Goal: Task Accomplishment & Management: Use online tool/utility

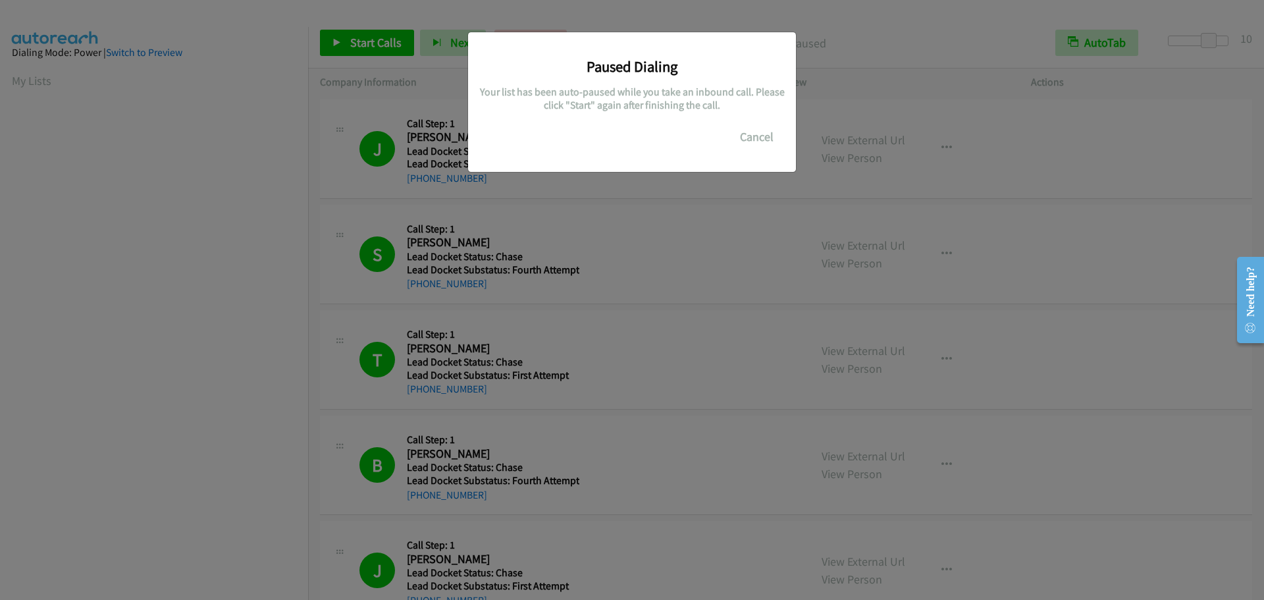
scroll to position [139, 0]
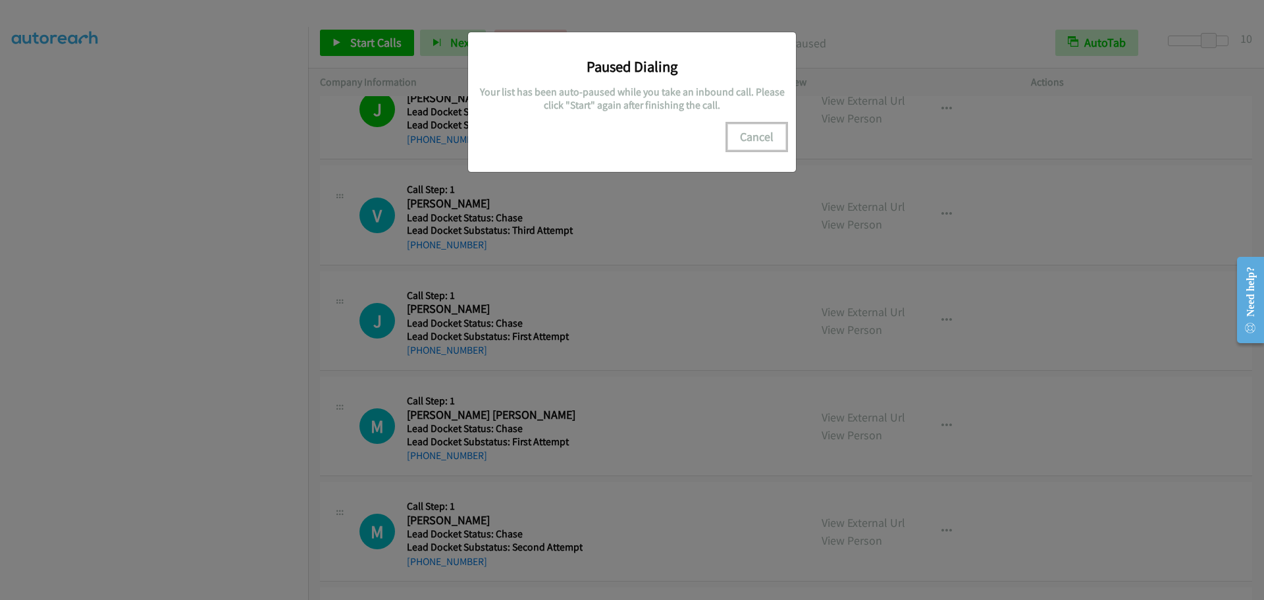
click at [753, 139] on button "Cancel" at bounding box center [756, 137] width 59 height 26
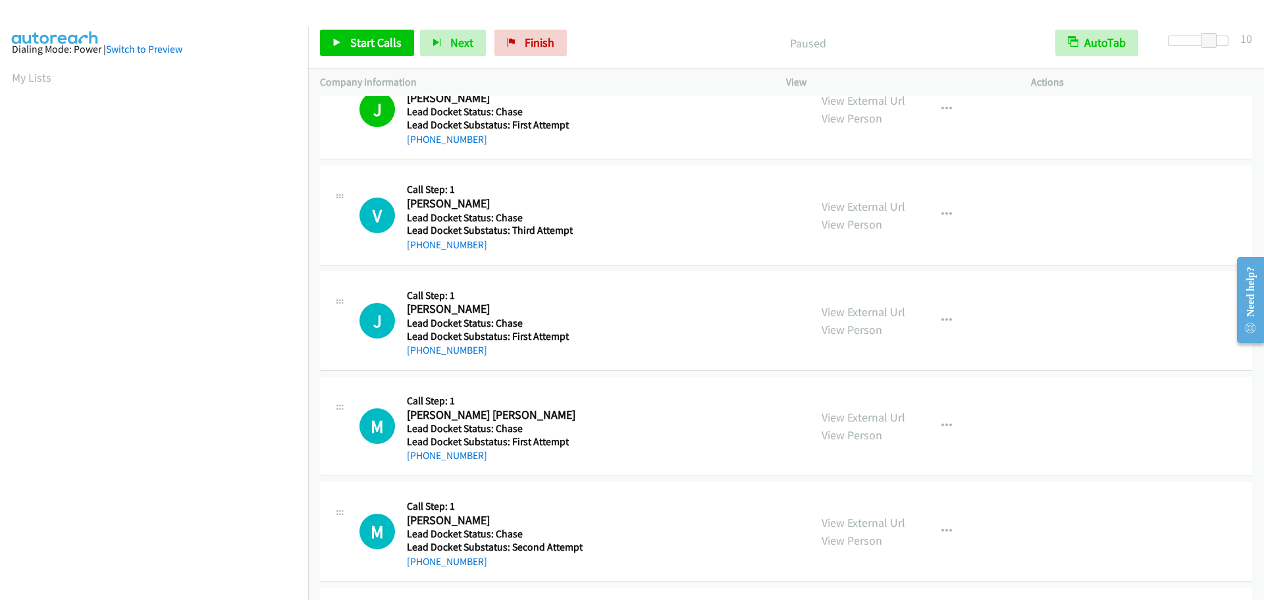
scroll to position [0, 0]
click at [23, 77] on link "My Lists" at bounding box center [31, 80] width 39 height 15
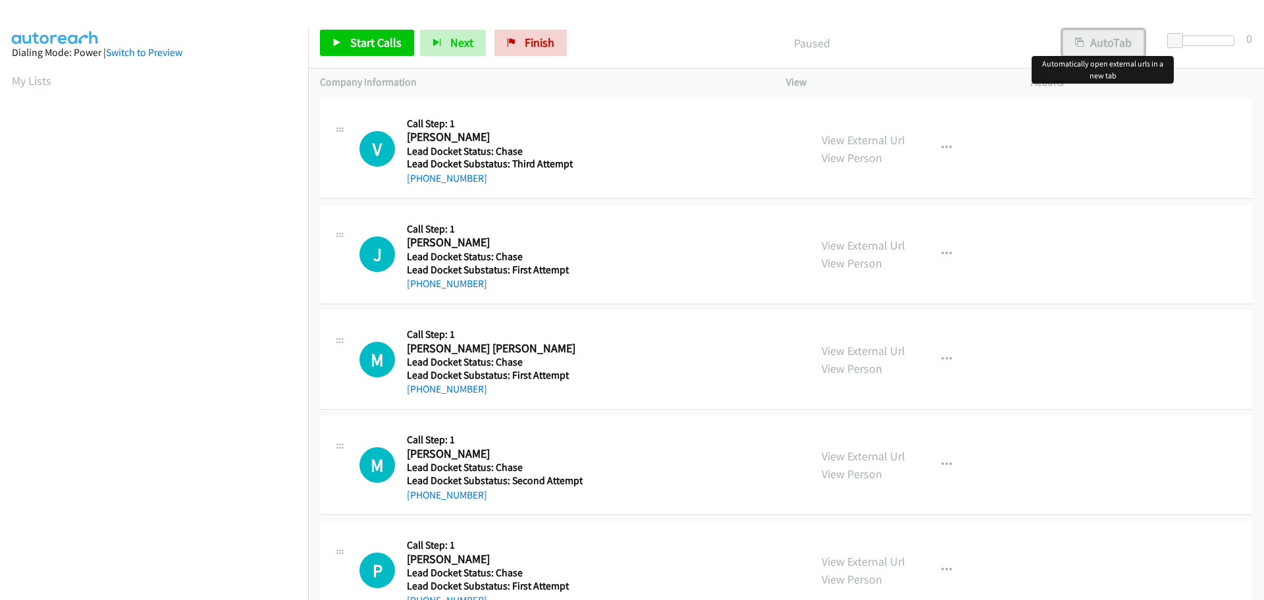
click at [1132, 42] on button "AutoTab" at bounding box center [1103, 43] width 82 height 26
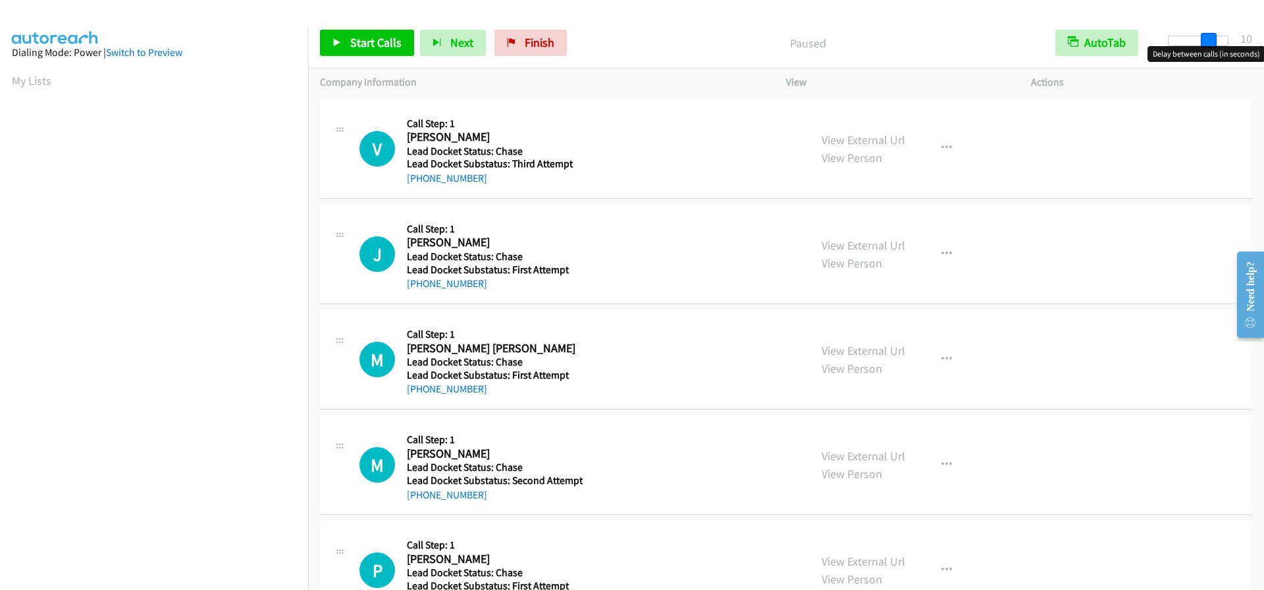
drag, startPoint x: 1180, startPoint y: 41, endPoint x: 1219, endPoint y: 40, distance: 38.8
click at [1219, 40] on div at bounding box center [1198, 41] width 61 height 11
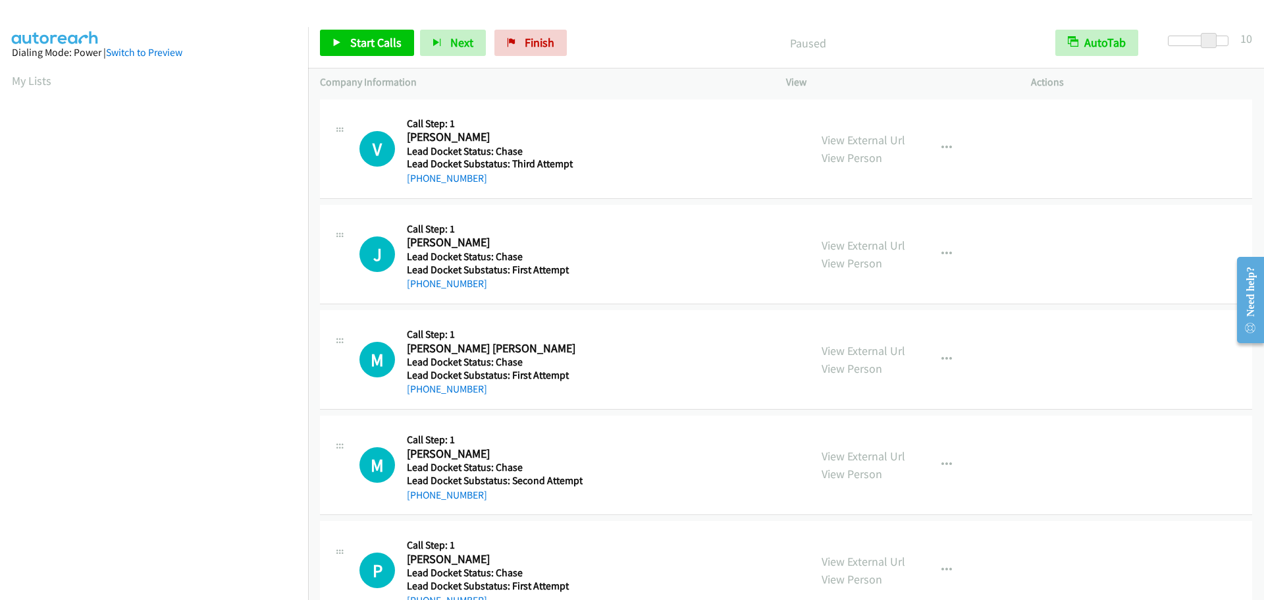
click at [968, 15] on div at bounding box center [626, 25] width 1252 height 51
click at [380, 44] on span "Start Calls" at bounding box center [375, 42] width 51 height 15
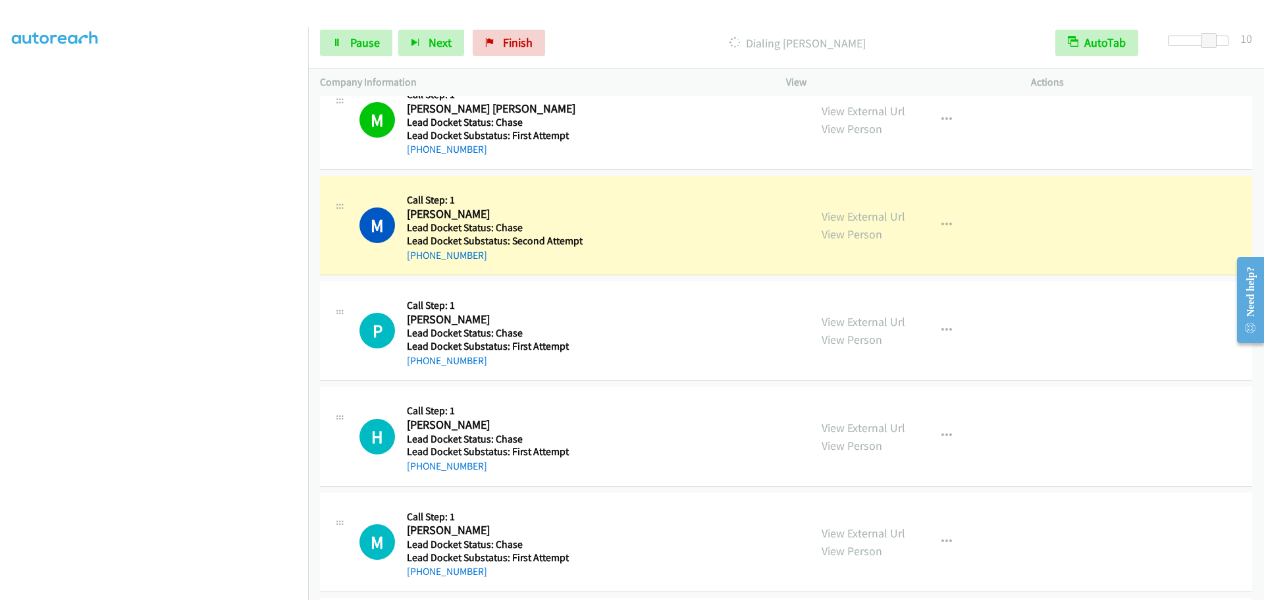
scroll to position [263, 0]
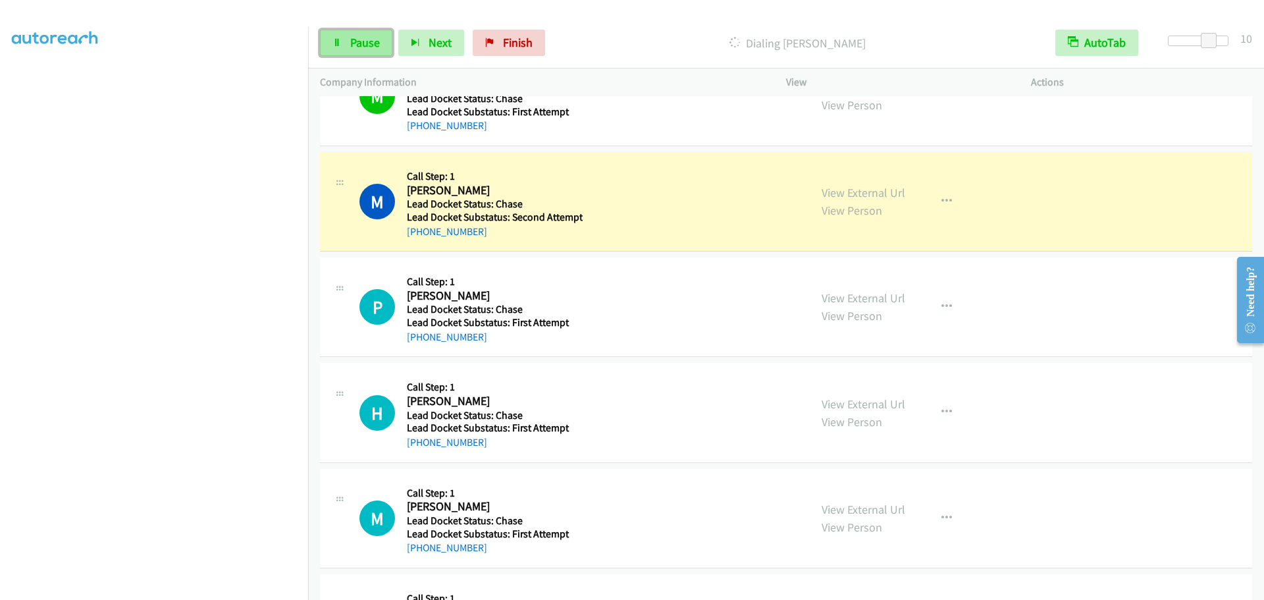
click at [364, 49] on span "Pause" at bounding box center [365, 42] width 30 height 15
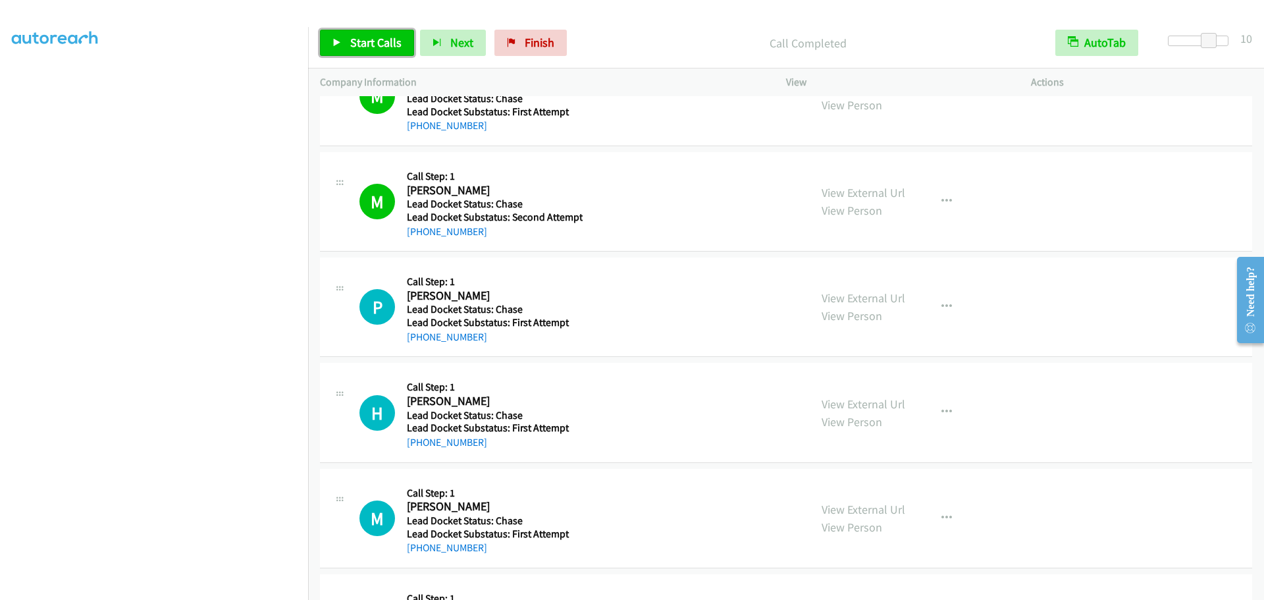
click at [385, 41] on span "Start Calls" at bounding box center [375, 42] width 51 height 15
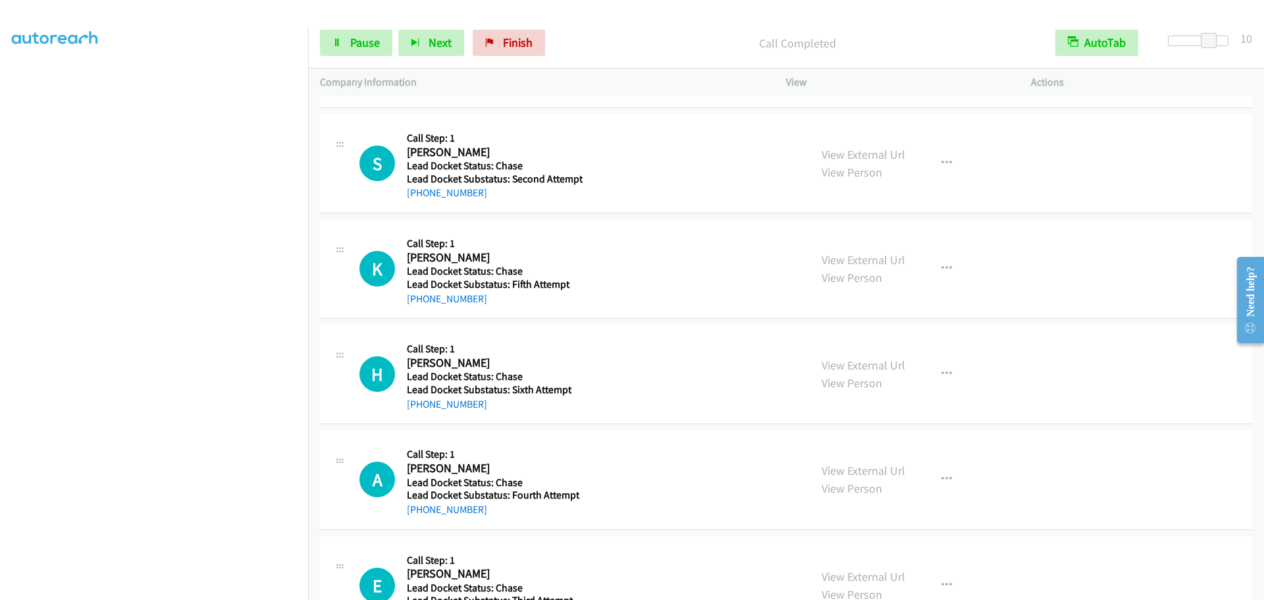
scroll to position [724, 0]
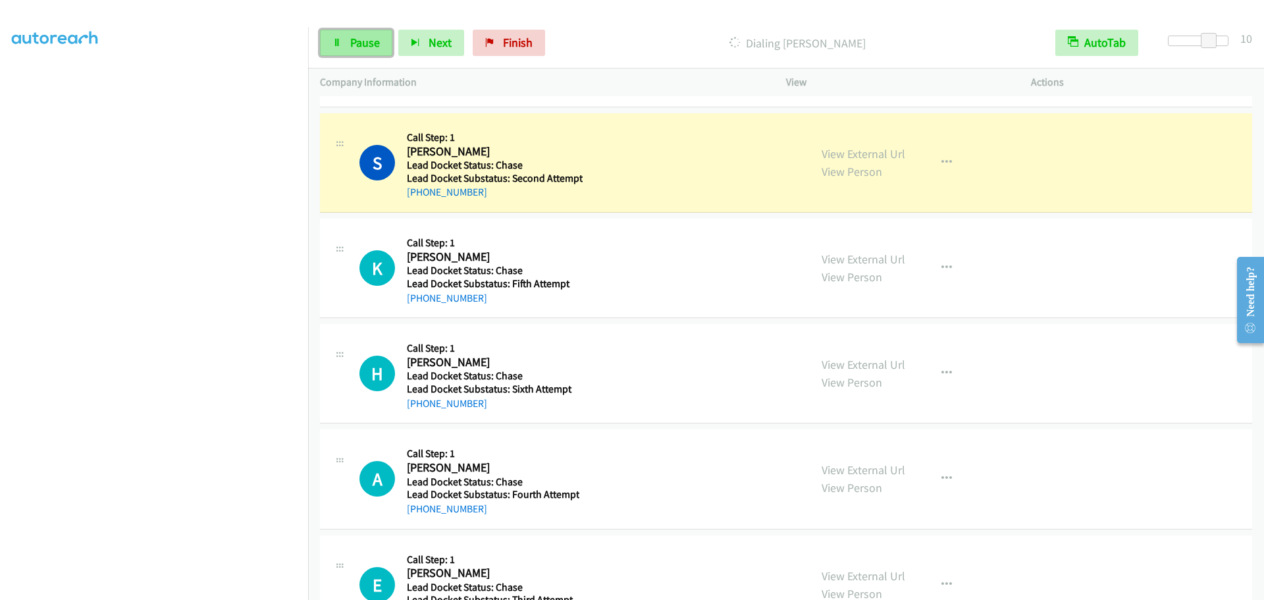
click at [359, 45] on span "Pause" at bounding box center [365, 42] width 30 height 15
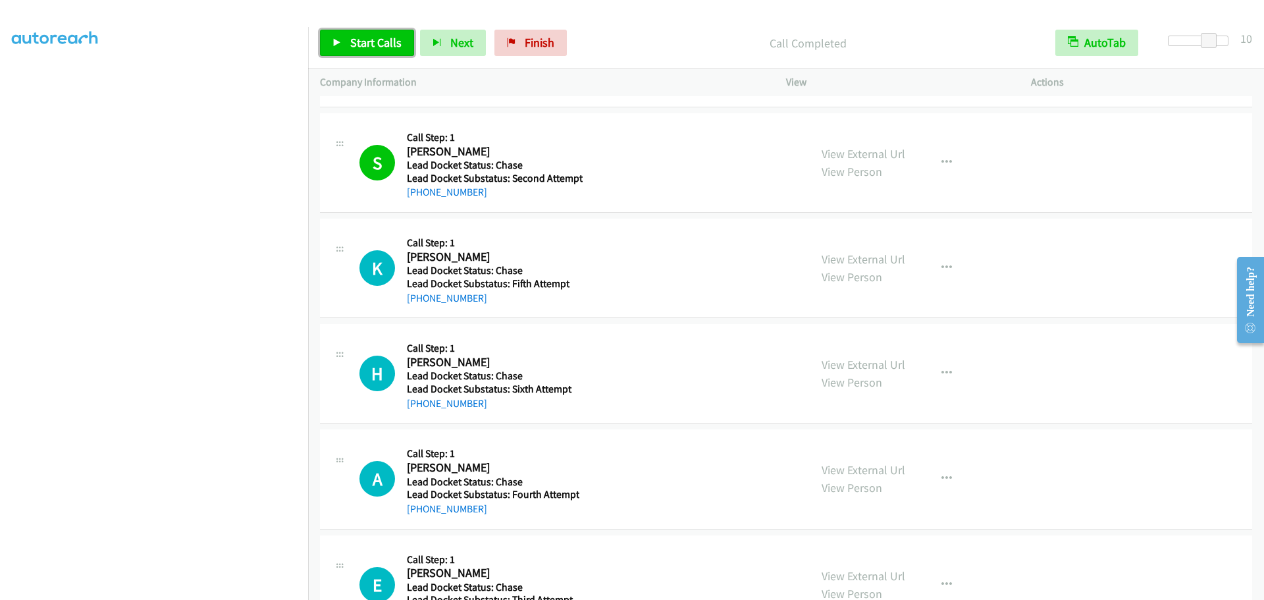
click at [393, 36] on span "Start Calls" at bounding box center [375, 42] width 51 height 15
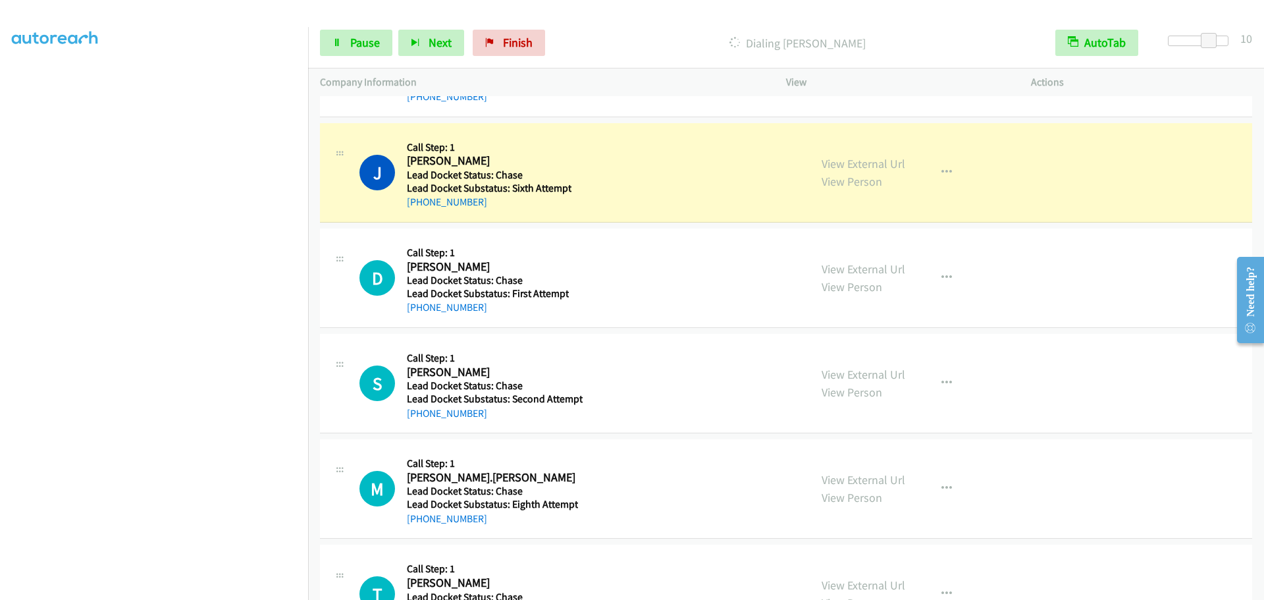
scroll to position [2304, 0]
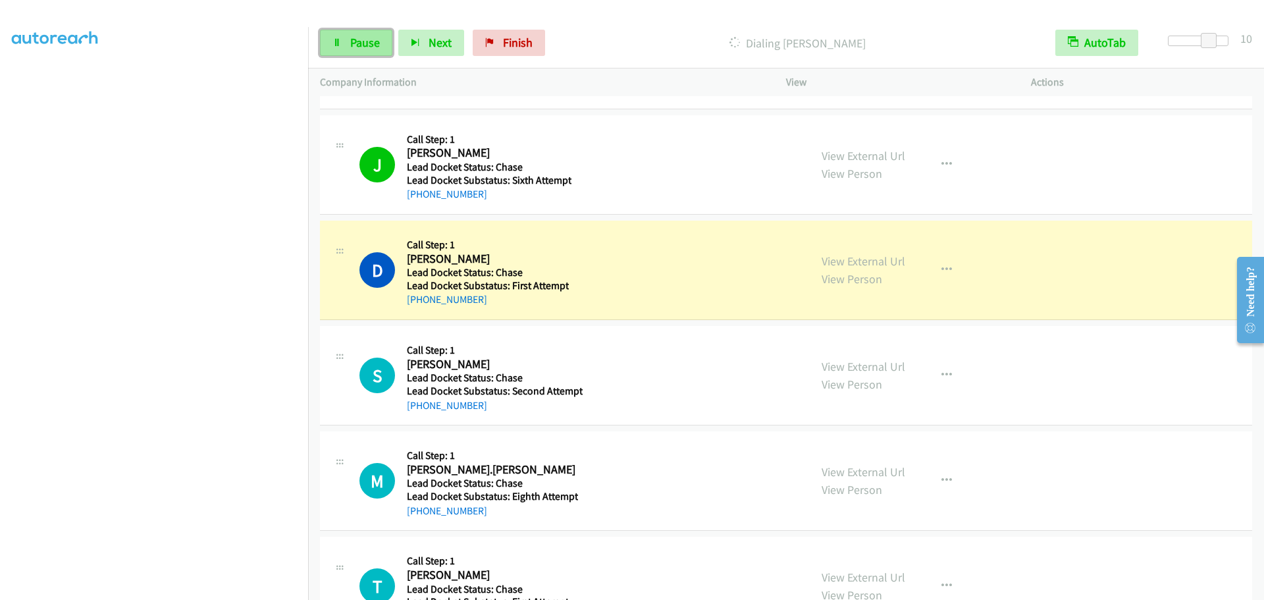
click at [370, 47] on span "Pause" at bounding box center [365, 42] width 30 height 15
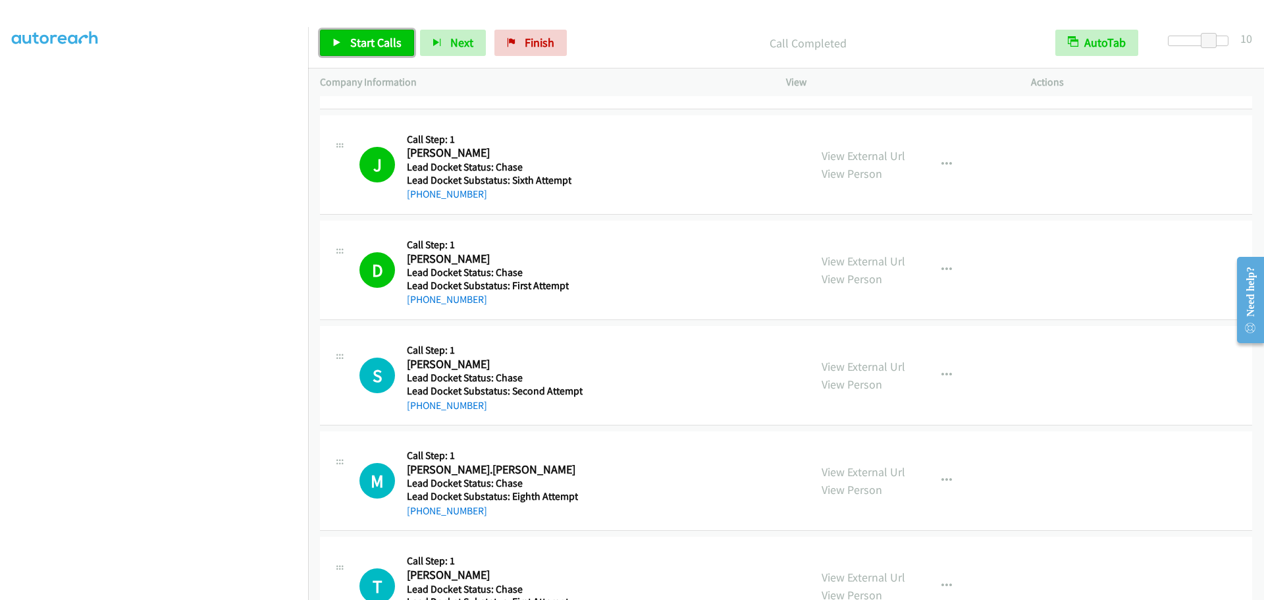
click at [381, 44] on span "Start Calls" at bounding box center [375, 42] width 51 height 15
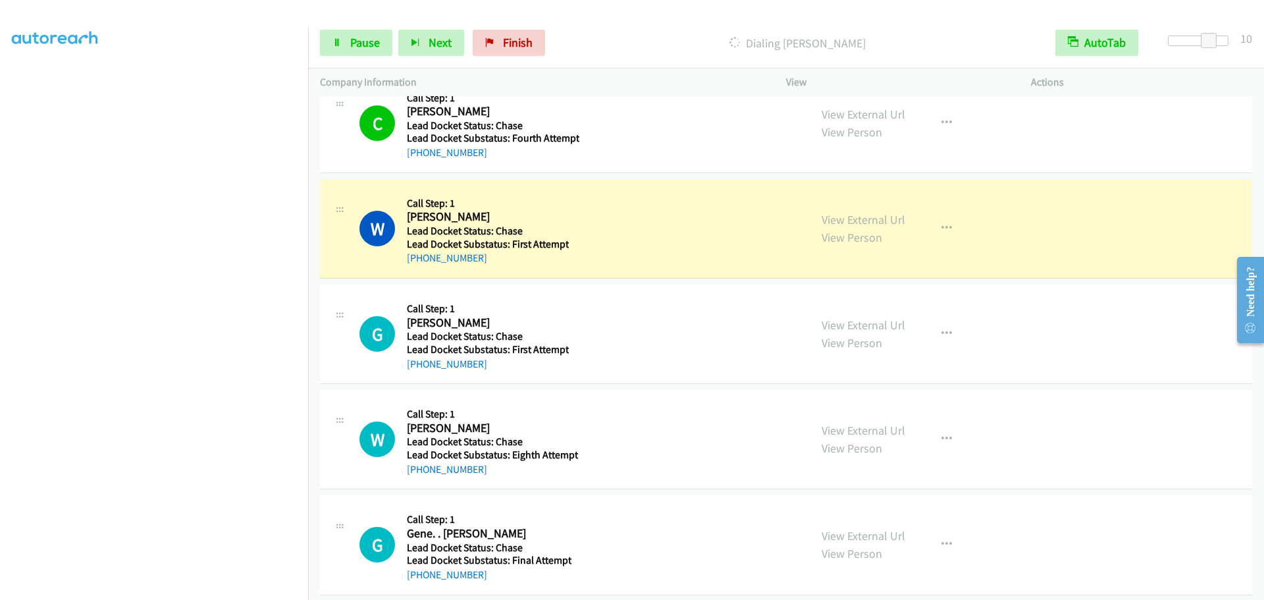
scroll to position [2962, 0]
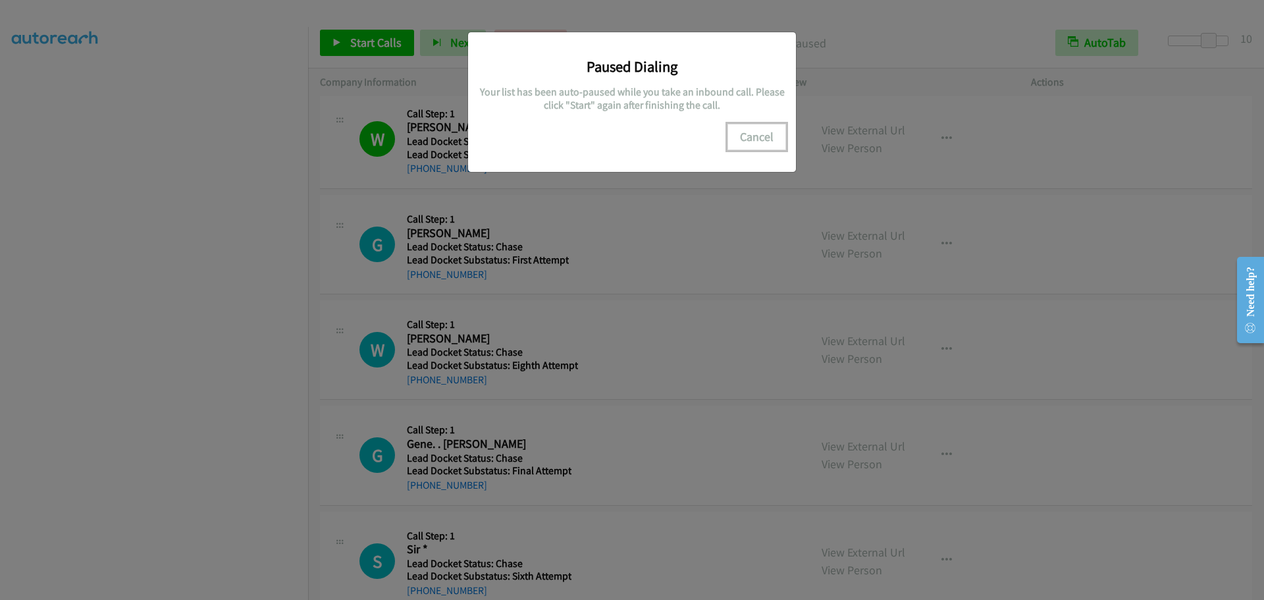
click at [752, 138] on button "Cancel" at bounding box center [756, 137] width 59 height 26
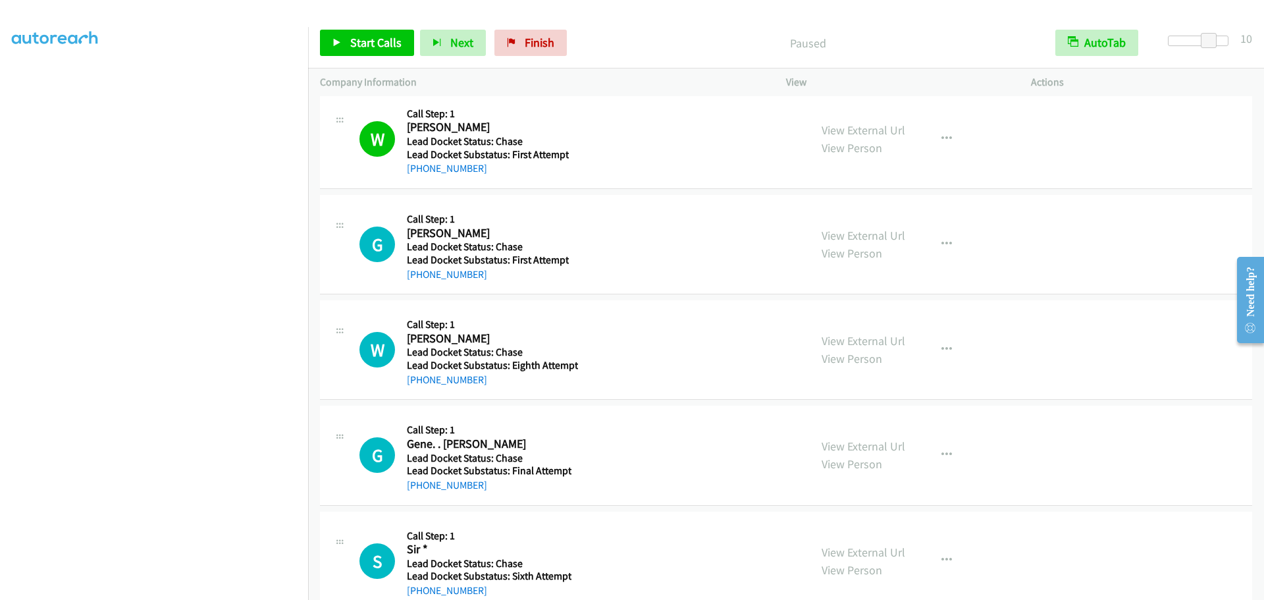
scroll to position [0, 0]
click at [39, 77] on link "My Lists" at bounding box center [31, 80] width 39 height 15
